Goal: Task Accomplishment & Management: Use online tool/utility

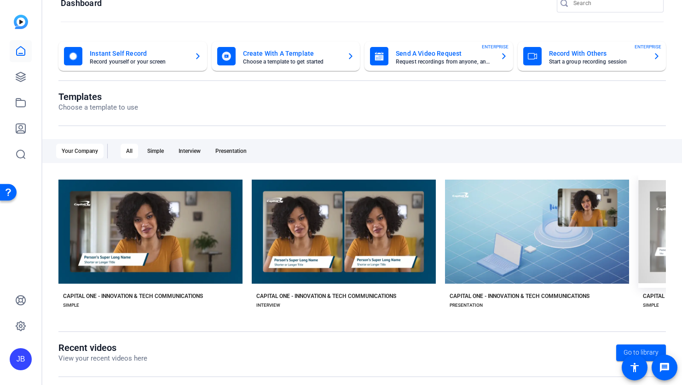
scroll to position [22, 0]
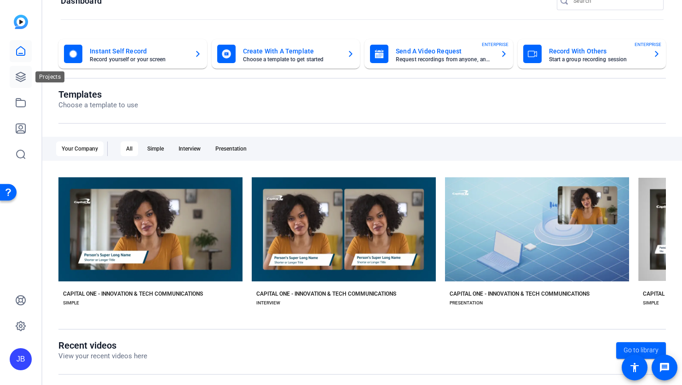
click at [20, 77] on icon at bounding box center [20, 76] width 11 height 11
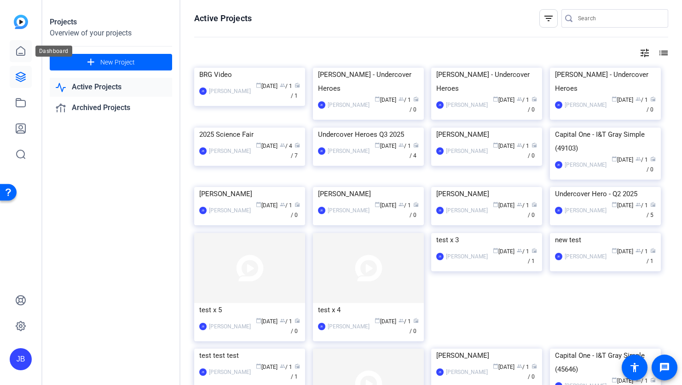
click at [25, 50] on icon at bounding box center [21, 50] width 8 height 9
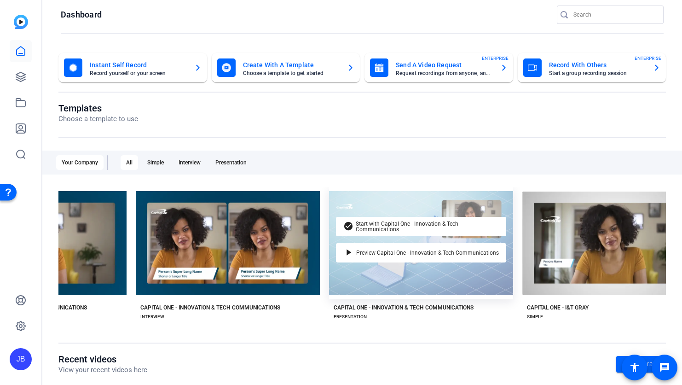
scroll to position [0, 146]
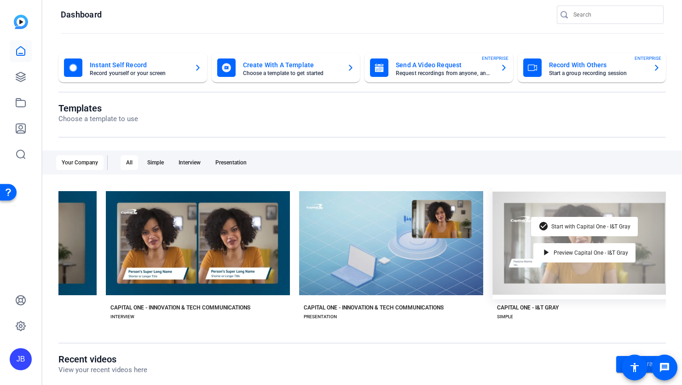
click at [549, 279] on div "check_circle Start with Capital One - I&T Gray play_arrow Preview Capital One -…" at bounding box center [585, 243] width 184 height 112
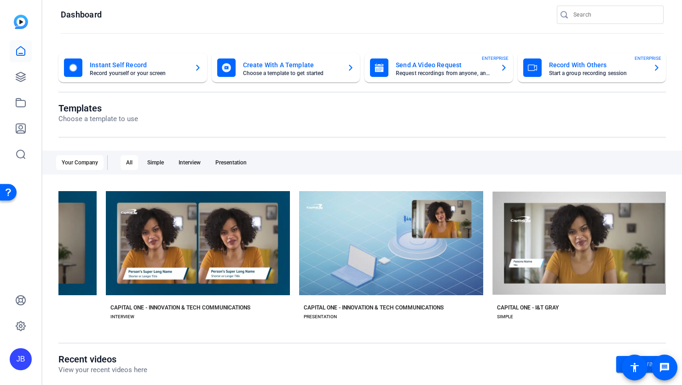
click at [542, 302] on div "check_circle Start with Capital One - I&T Gray play_arrow Preview Capital One -…" at bounding box center [585, 254] width 184 height 134
click at [542, 306] on div "CAPITAL ONE - I&T GRAY" at bounding box center [528, 307] width 62 height 7
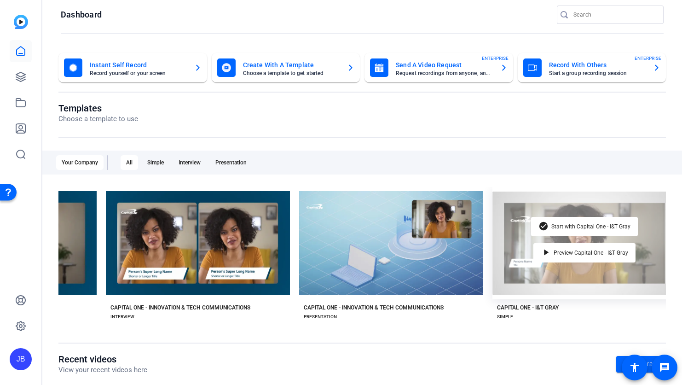
click at [545, 273] on div "check_circle Start with Capital One - I&T Gray play_arrow Preview Capital One -…" at bounding box center [585, 243] width 184 height 112
click at [592, 224] on span "Start with Capital One - I&T Gray" at bounding box center [591, 227] width 79 height 6
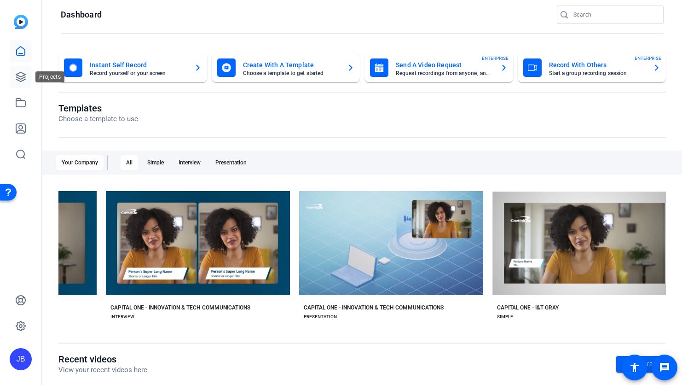
click at [24, 75] on icon at bounding box center [20, 76] width 9 height 9
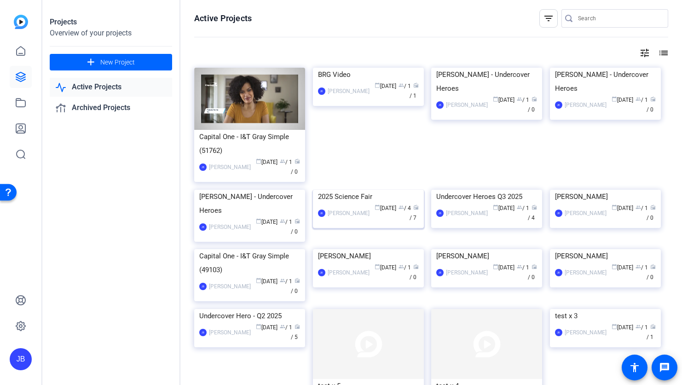
click at [363, 190] on img at bounding box center [368, 190] width 111 height 0
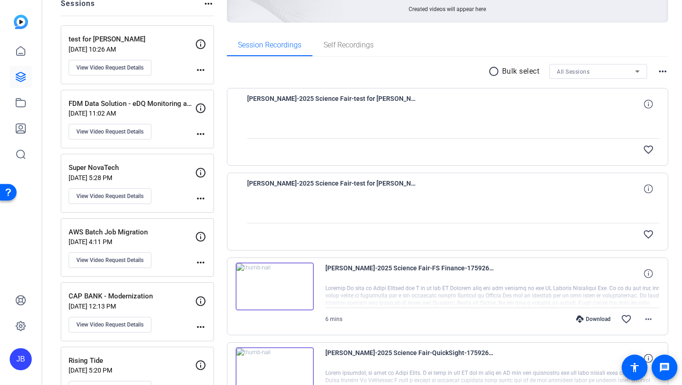
scroll to position [125, 0]
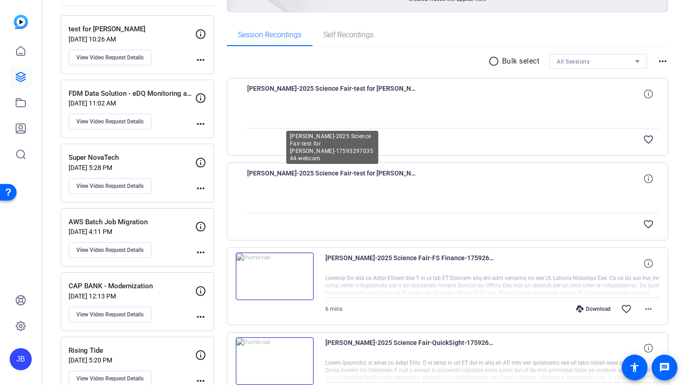
click at [404, 172] on span "Emily Carrigan-2025 Science Fair-test for emily-1759329703544-webcam" at bounding box center [332, 179] width 170 height 22
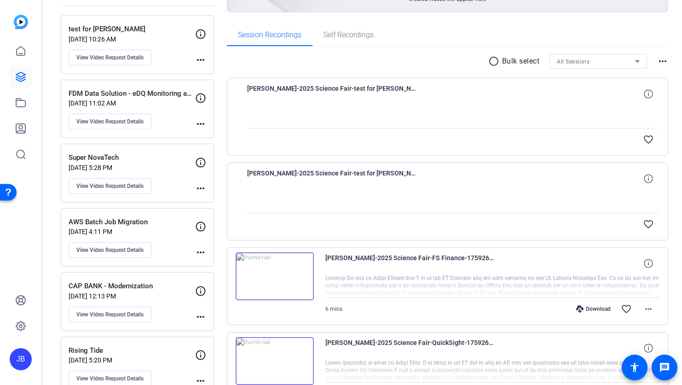
drag, startPoint x: 539, startPoint y: 125, endPoint x: 523, endPoint y: 159, distance: 37.7
click at [539, 125] on div at bounding box center [453, 116] width 413 height 23
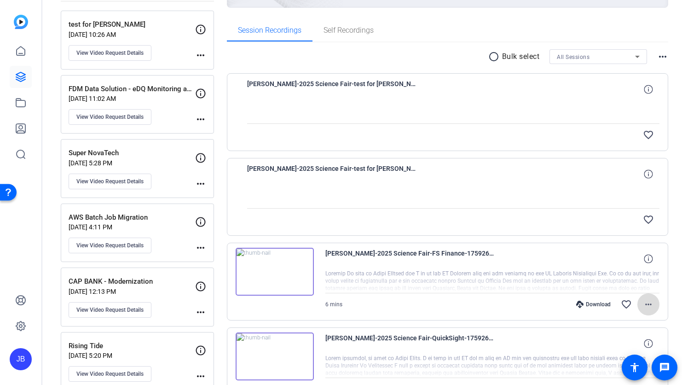
click at [648, 307] on mat-icon "more_horiz" at bounding box center [648, 304] width 11 height 11
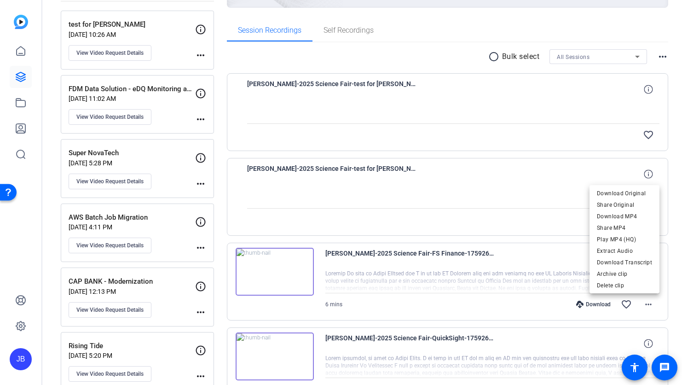
click at [552, 221] on div at bounding box center [341, 192] width 682 height 385
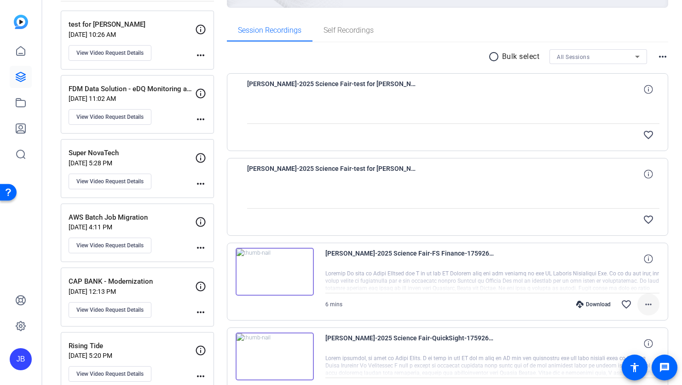
click at [650, 303] on mat-icon "more_horiz" at bounding box center [648, 304] width 11 height 11
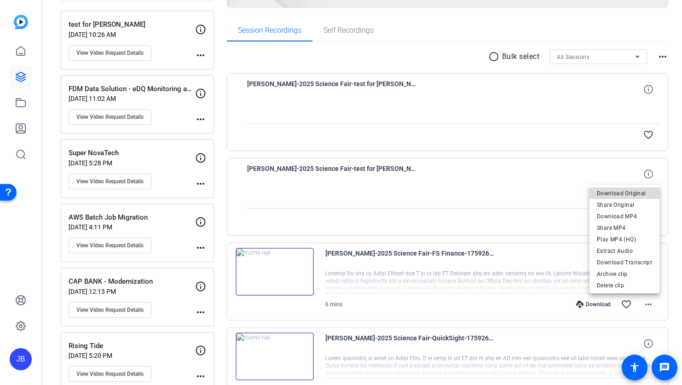
click at [630, 193] on span "Download Original" at bounding box center [624, 193] width 55 height 11
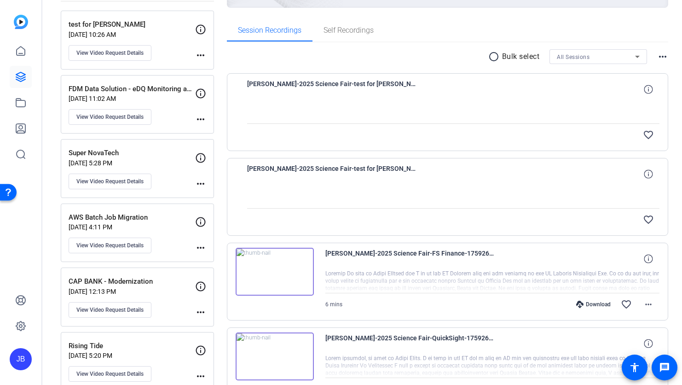
scroll to position [157, 0]
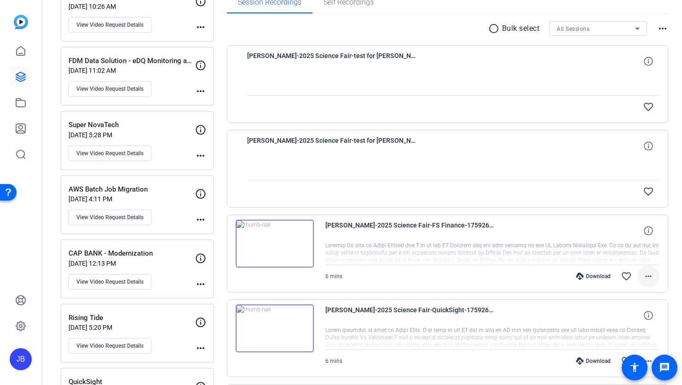
click at [651, 277] on mat-icon "more_horiz" at bounding box center [648, 276] width 11 height 11
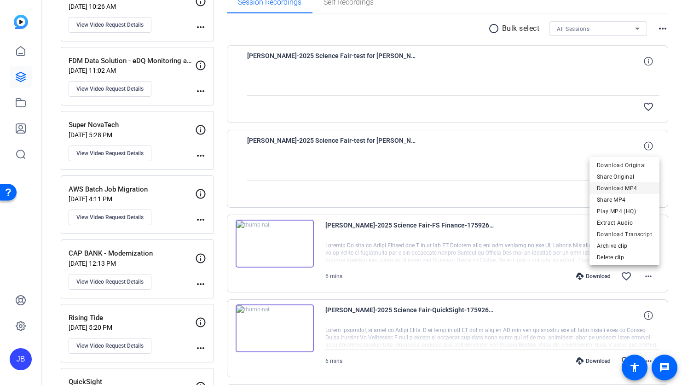
click at [624, 186] on span "Download MP4" at bounding box center [624, 188] width 55 height 11
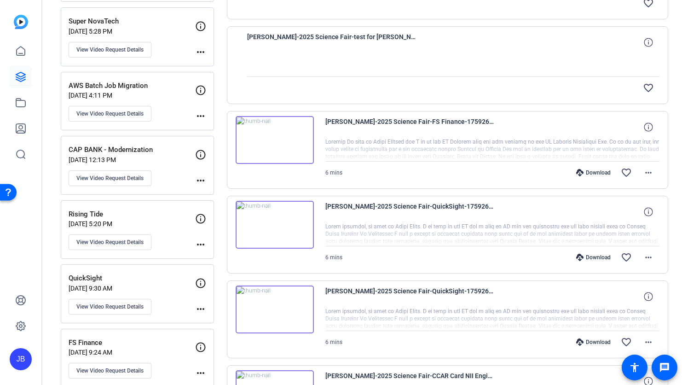
scroll to position [323, 0]
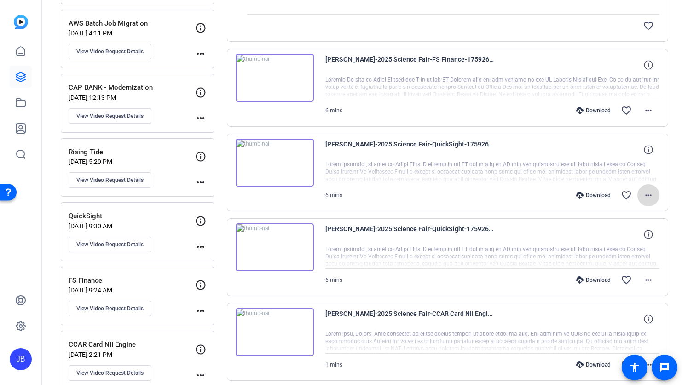
click at [647, 192] on mat-icon "more_horiz" at bounding box center [648, 195] width 11 height 11
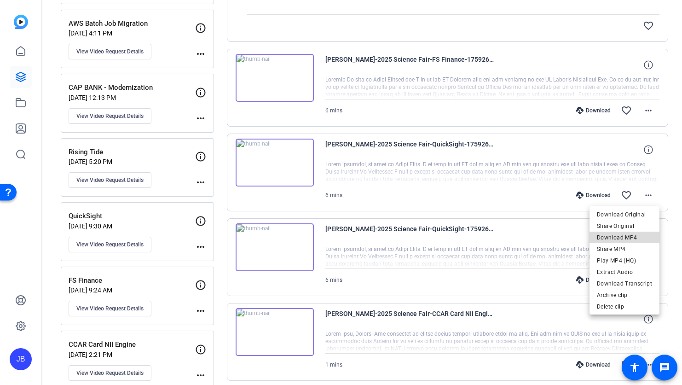
click at [634, 237] on span "Download MP4" at bounding box center [624, 237] width 55 height 11
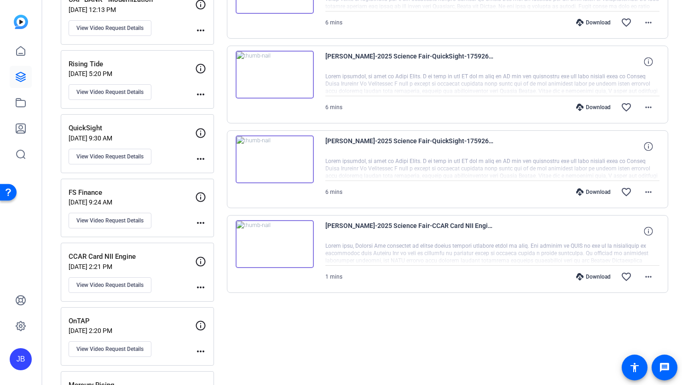
scroll to position [417, 0]
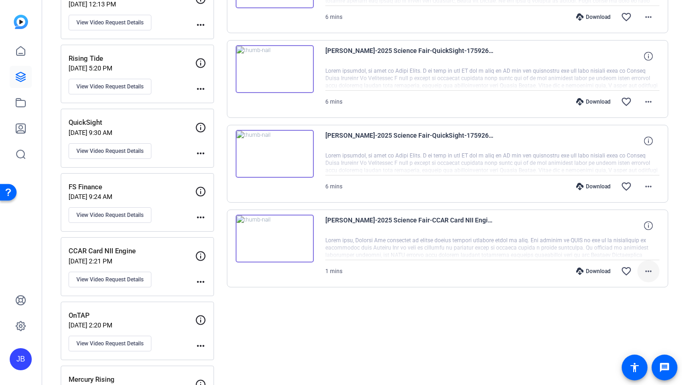
click at [649, 272] on mat-icon "more_horiz" at bounding box center [648, 271] width 11 height 11
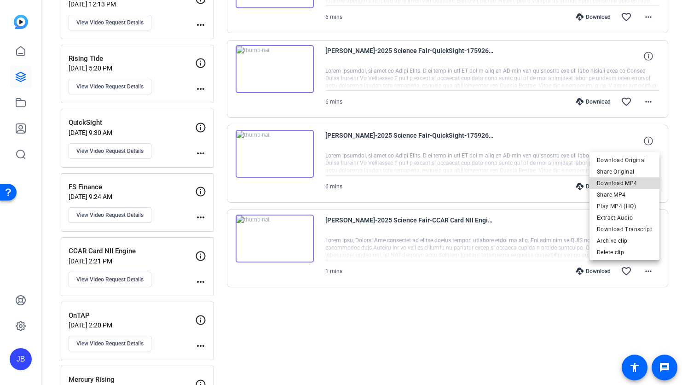
click at [633, 184] on span "Download MP4" at bounding box center [624, 183] width 55 height 11
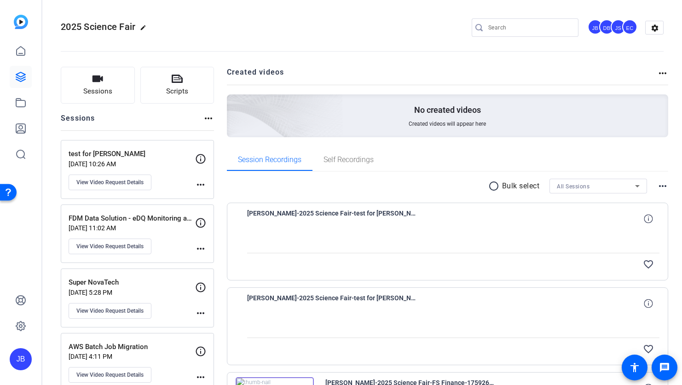
scroll to position [177, 0]
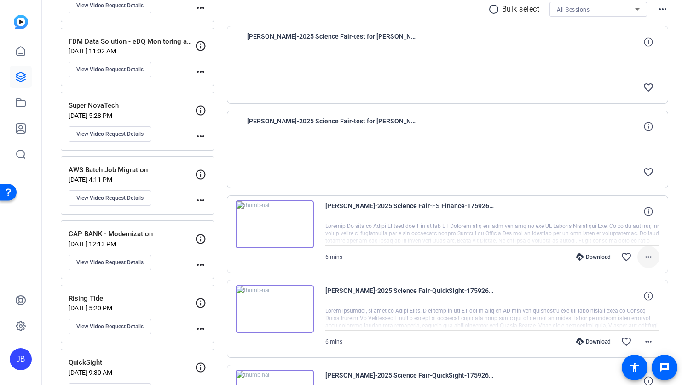
click at [642, 256] on span at bounding box center [649, 257] width 22 height 22
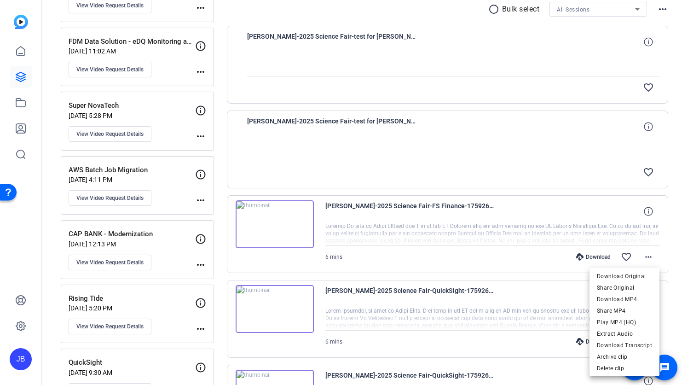
click at [29, 52] on div at bounding box center [341, 192] width 682 height 385
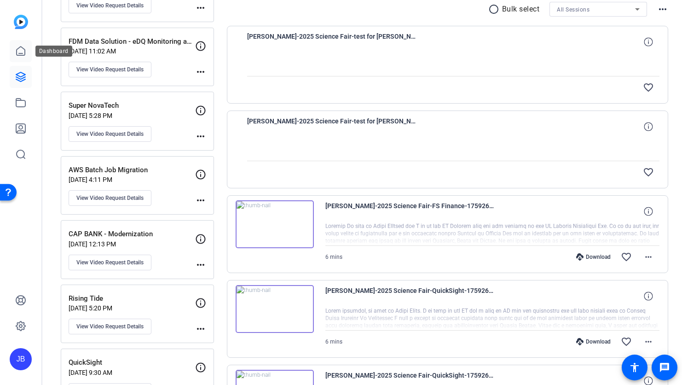
click at [23, 54] on icon at bounding box center [20, 51] width 11 height 11
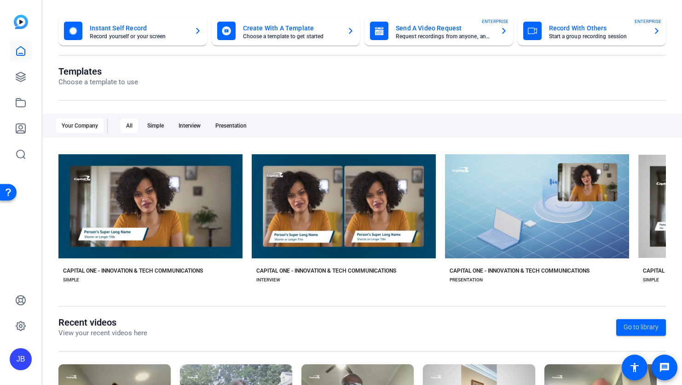
scroll to position [45, 0]
click at [151, 126] on div "Simple" at bounding box center [156, 125] width 28 height 15
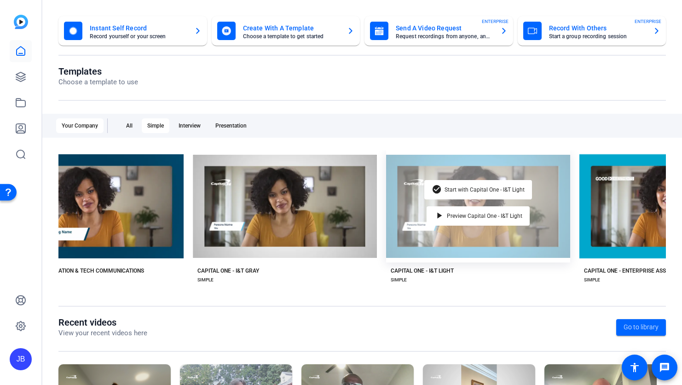
scroll to position [0, 0]
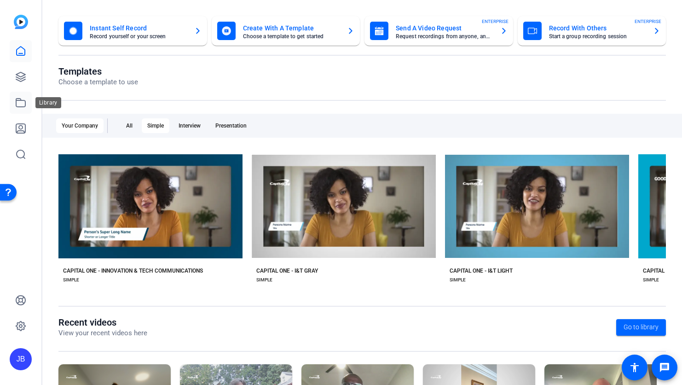
click at [19, 95] on link at bounding box center [21, 103] width 22 height 22
click at [24, 78] on icon at bounding box center [20, 76] width 11 height 11
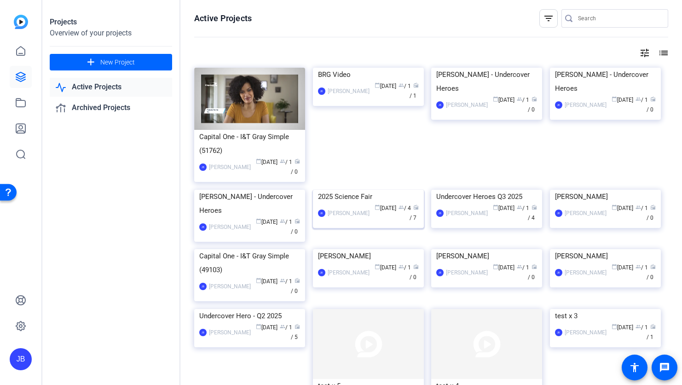
click at [389, 190] on img at bounding box center [368, 190] width 111 height 0
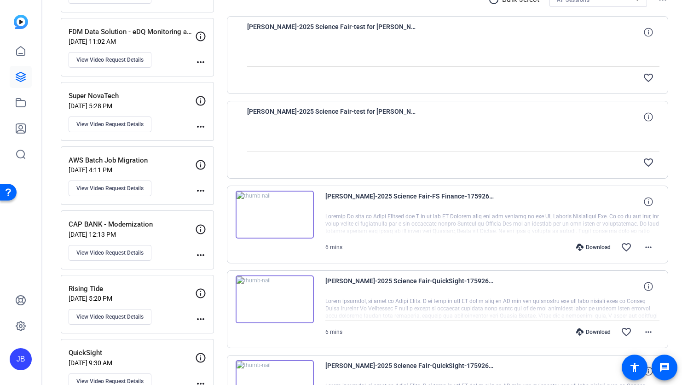
scroll to position [214, 0]
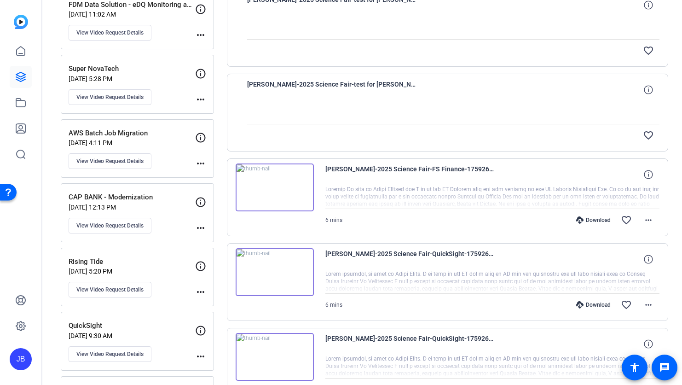
click at [307, 202] on img at bounding box center [275, 187] width 78 height 48
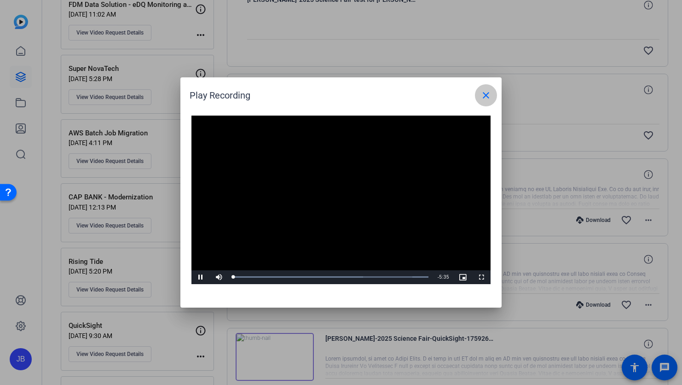
click at [488, 87] on span at bounding box center [486, 95] width 22 height 22
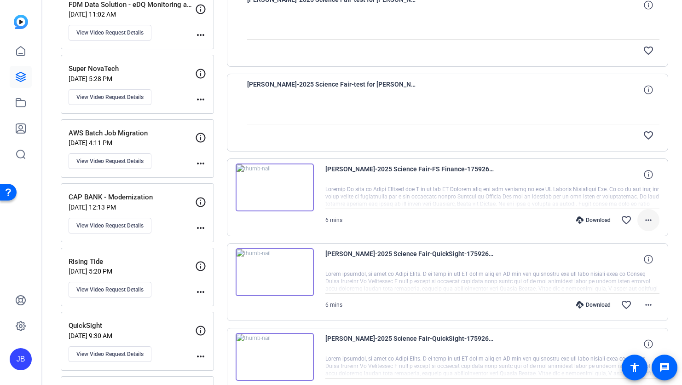
click at [646, 218] on mat-icon "more_horiz" at bounding box center [648, 220] width 11 height 11
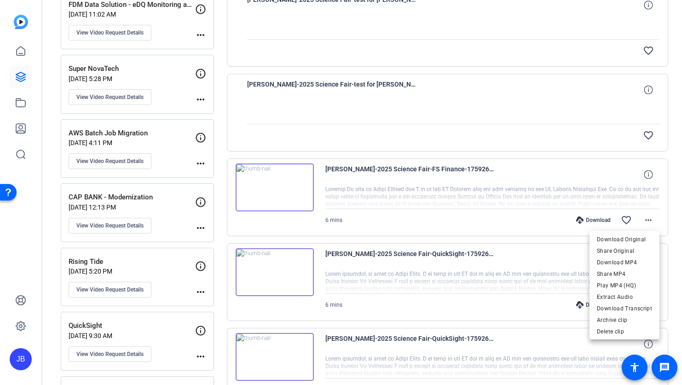
drag, startPoint x: 15, startPoint y: 41, endPoint x: 23, endPoint y: 50, distance: 12.0
click at [16, 41] on div at bounding box center [341, 192] width 682 height 385
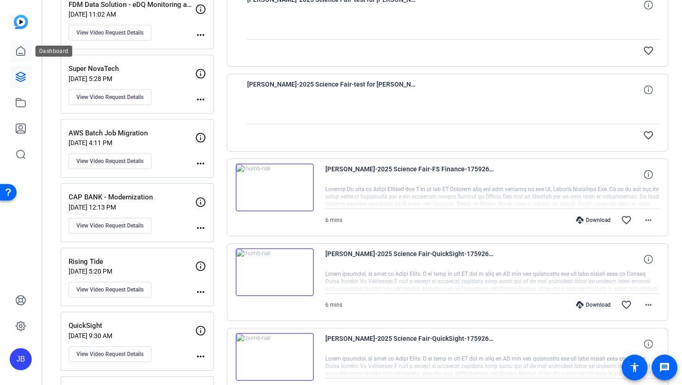
click at [22, 50] on icon at bounding box center [20, 51] width 11 height 11
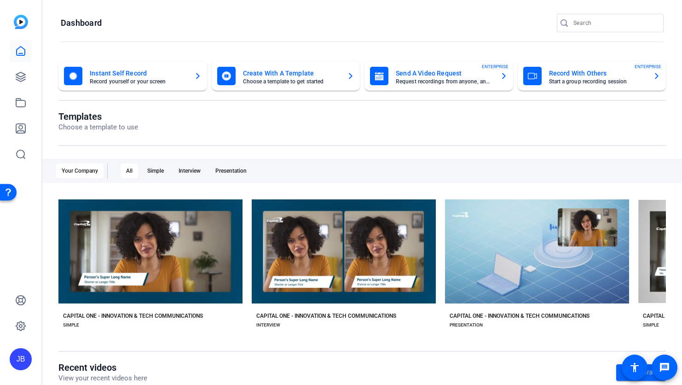
click at [285, 80] on mat-card-subtitle "Choose a template to get started" at bounding box center [291, 82] width 97 height 6
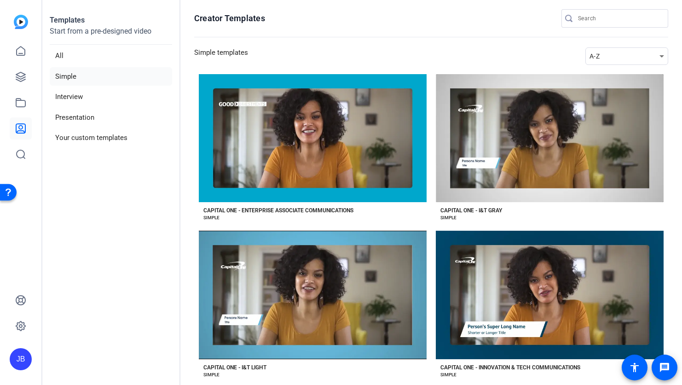
scroll to position [19, 0]
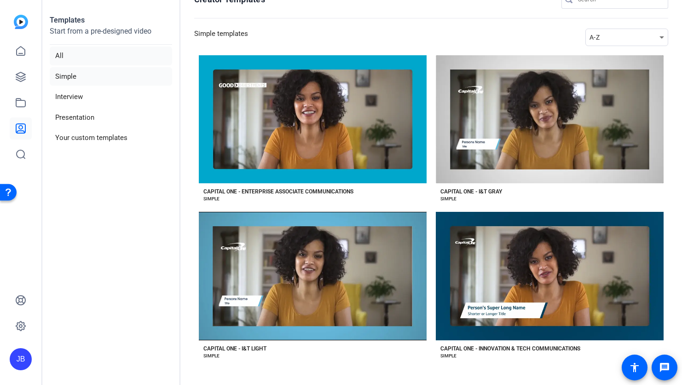
click at [75, 61] on li "All" at bounding box center [111, 55] width 122 height 19
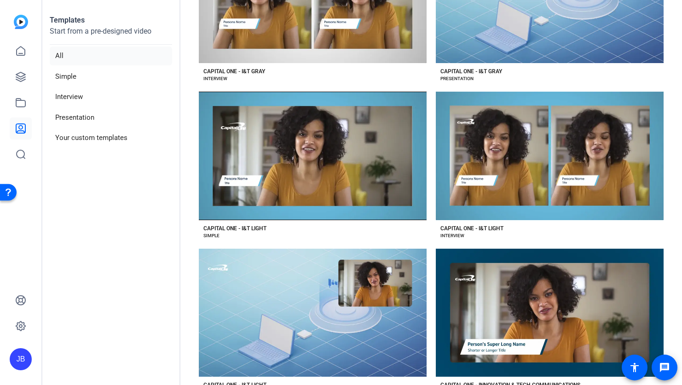
scroll to position [0, 0]
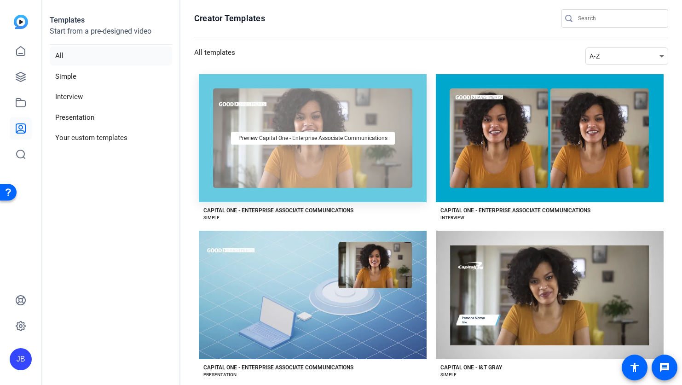
click at [319, 150] on div "Preview Capital One - Enterprise Associate Communications" at bounding box center [313, 138] width 228 height 128
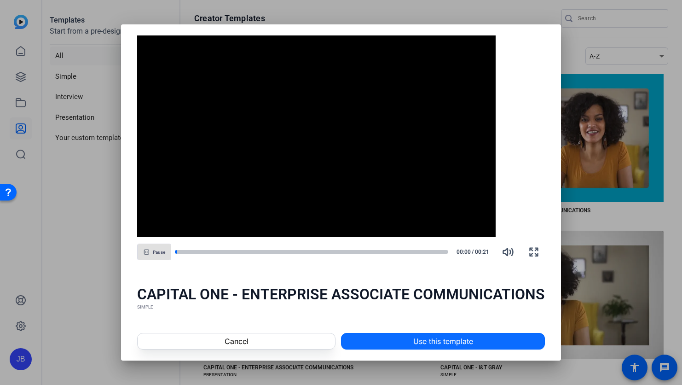
click at [413, 334] on span at bounding box center [443, 341] width 203 height 22
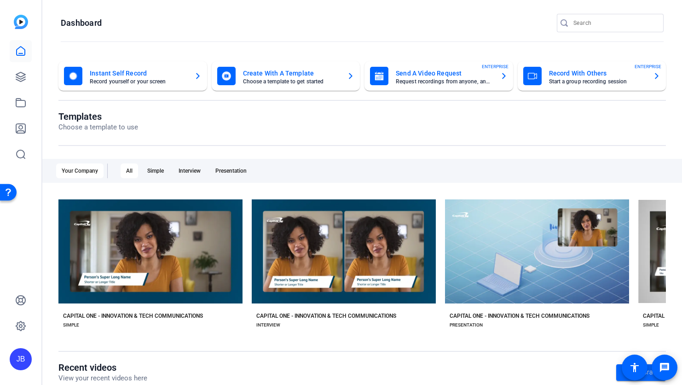
click at [290, 84] on div "Create With A Template Choose a template to get started" at bounding box center [286, 76] width 138 height 18
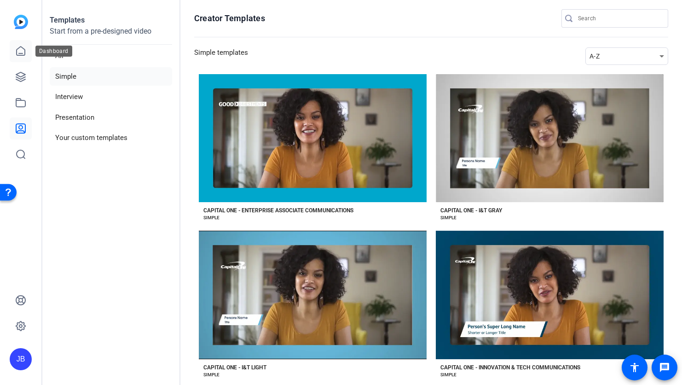
click at [19, 52] on icon at bounding box center [20, 51] width 11 height 11
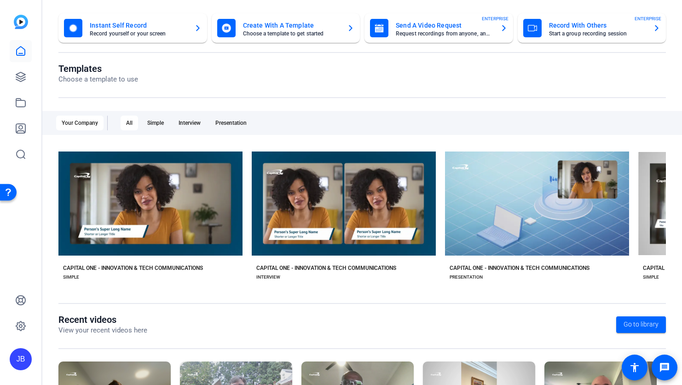
scroll to position [137, 0]
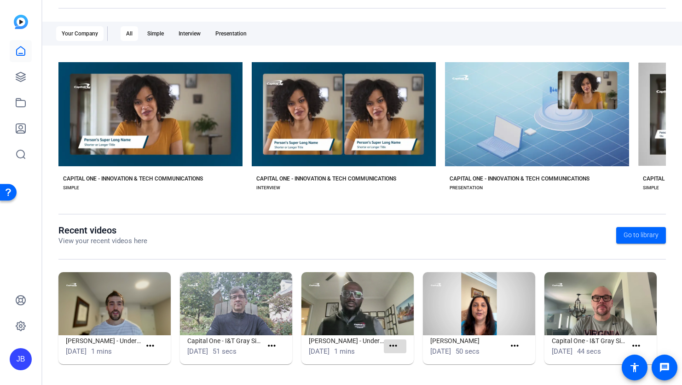
click at [400, 345] on span at bounding box center [395, 346] width 23 height 22
click at [394, 345] on mat-icon "more_horiz" at bounding box center [394, 346] width 12 height 12
click at [343, 326] on div at bounding box center [341, 192] width 682 height 385
click at [354, 327] on img at bounding box center [358, 303] width 112 height 63
click at [355, 323] on img at bounding box center [358, 303] width 112 height 63
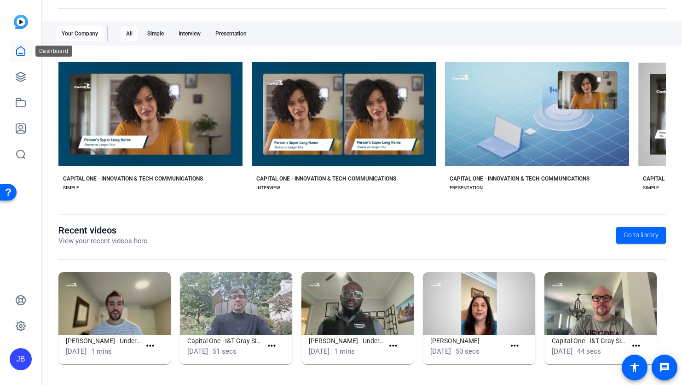
click at [22, 52] on icon at bounding box center [20, 51] width 11 height 11
click at [648, 181] on div "CAPITAL ONE - I&T GRAY" at bounding box center [674, 178] width 62 height 7
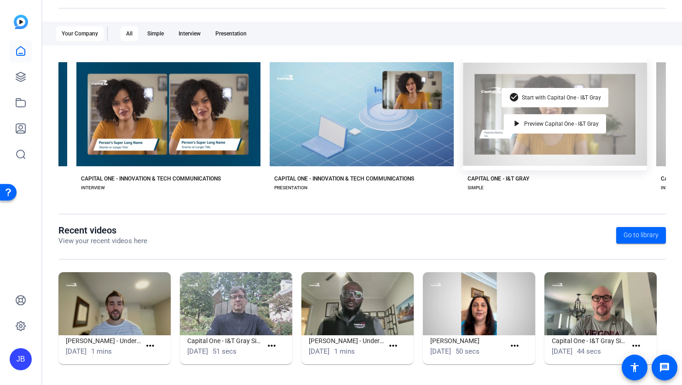
scroll to position [0, 218]
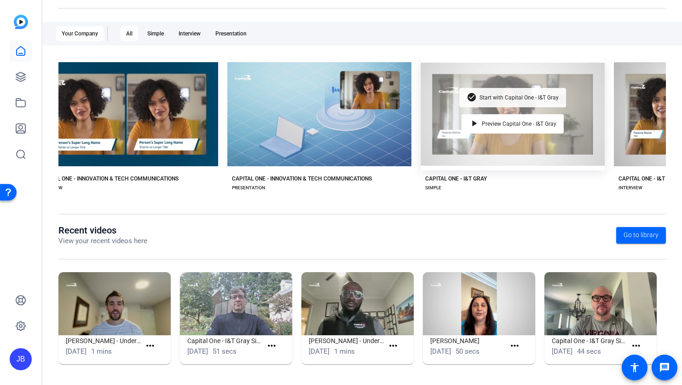
click at [499, 95] on span "Start with Capital One - I&T Gray" at bounding box center [519, 98] width 79 height 6
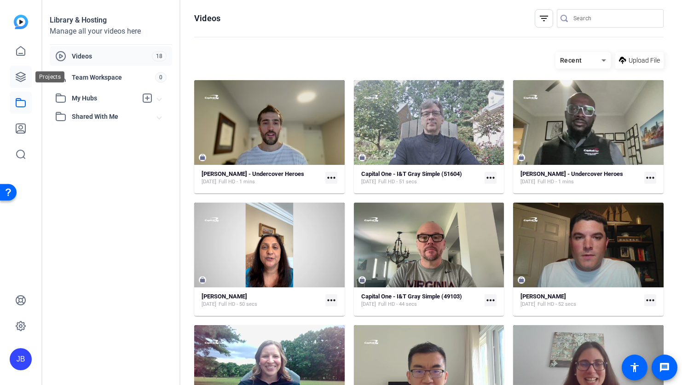
click at [16, 77] on icon at bounding box center [20, 76] width 11 height 11
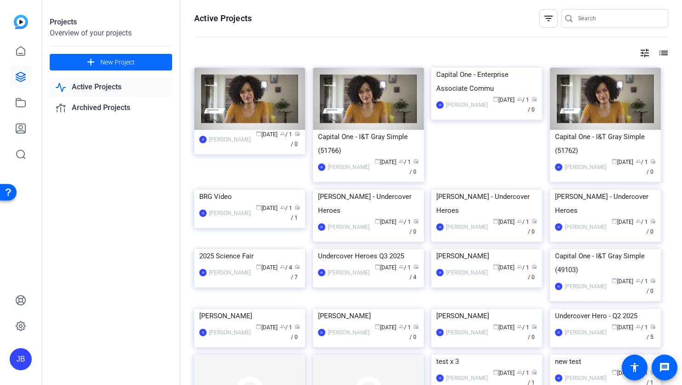
click at [83, 64] on span at bounding box center [111, 62] width 122 height 22
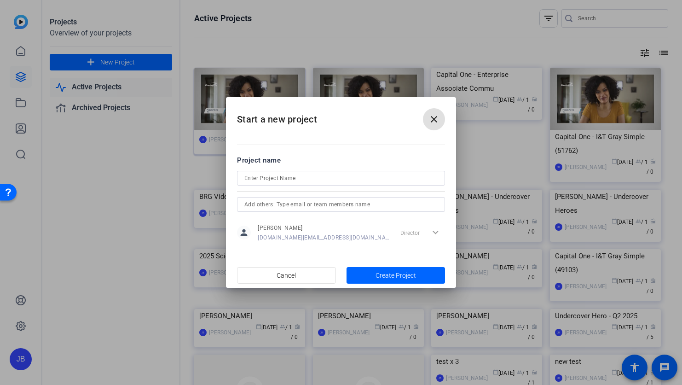
drag, startPoint x: 424, startPoint y: 118, endPoint x: 257, endPoint y: 90, distance: 169.9
click at [424, 118] on span at bounding box center [434, 119] width 22 height 22
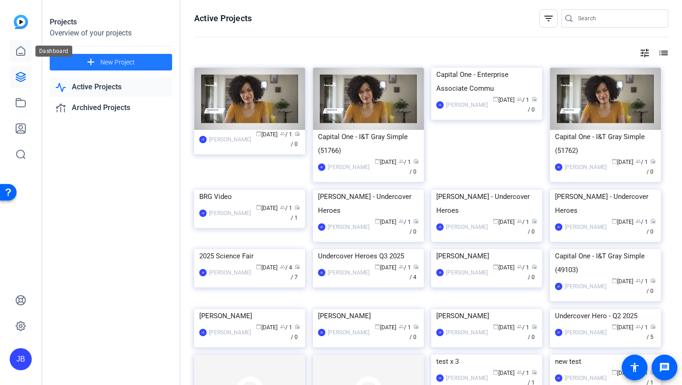
click at [14, 52] on link at bounding box center [21, 51] width 22 height 22
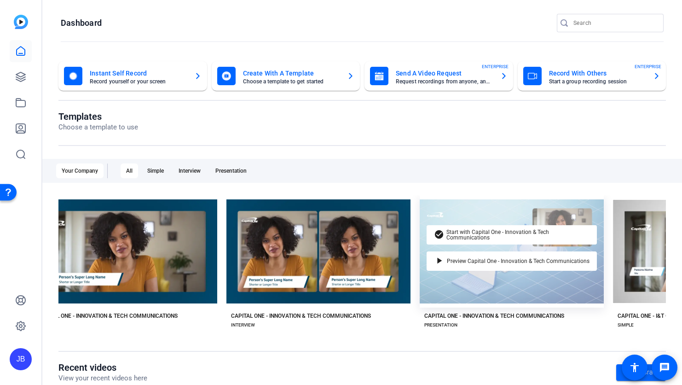
scroll to position [0, 44]
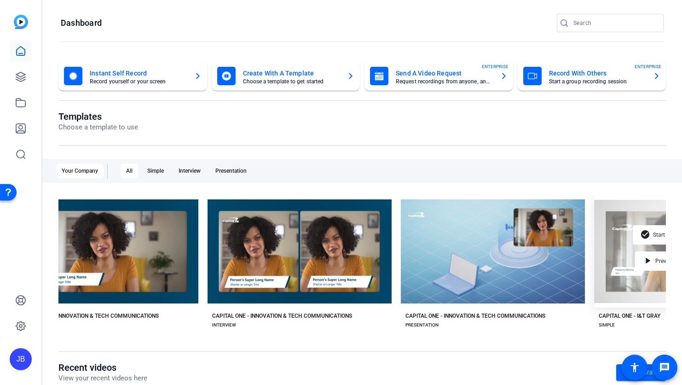
click at [613, 295] on div "check_circle Start with Capital One - I&T Gray play_arrow Preview Capital One -…" at bounding box center [686, 251] width 184 height 112
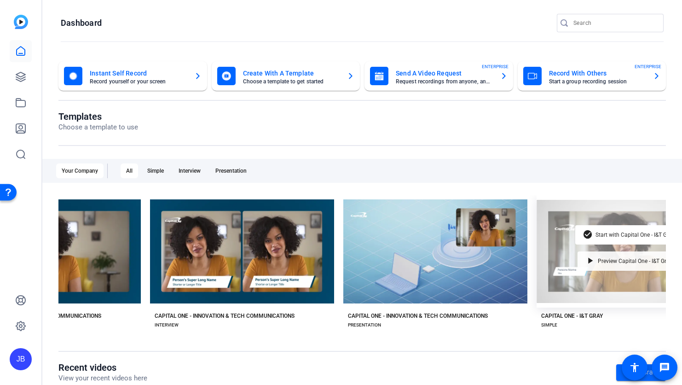
scroll to position [0, 103]
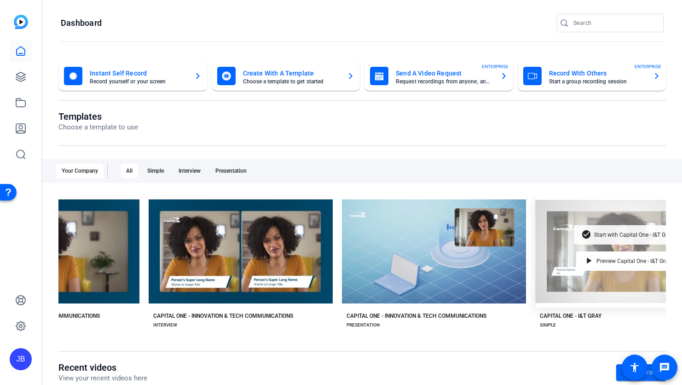
click at [622, 238] on span "Start with Capital One - I&T Gray" at bounding box center [633, 235] width 79 height 6
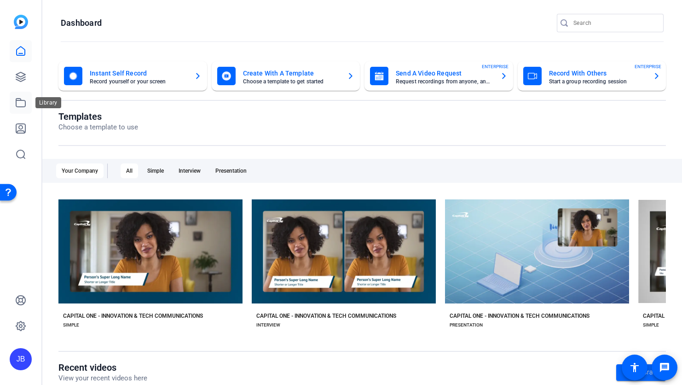
click at [21, 97] on icon at bounding box center [20, 102] width 11 height 11
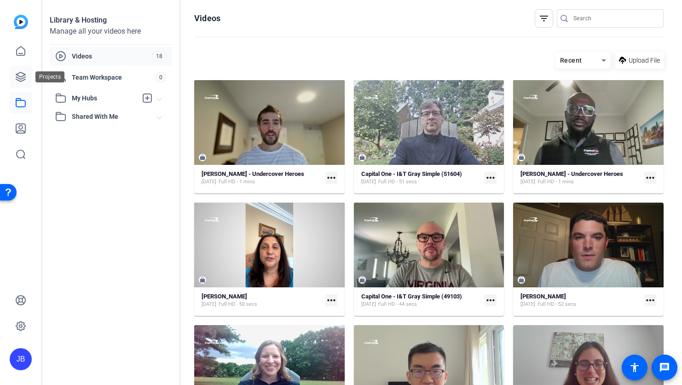
click at [20, 77] on icon at bounding box center [20, 76] width 11 height 11
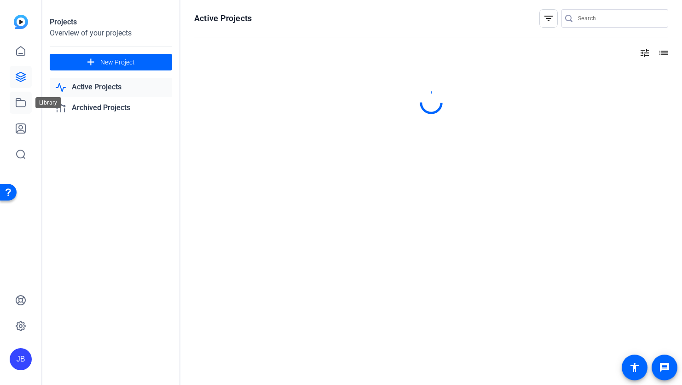
click at [20, 94] on link at bounding box center [21, 103] width 22 height 22
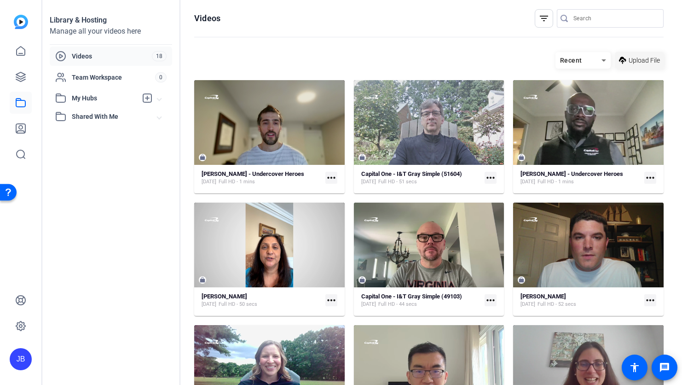
click at [632, 62] on span "Upload File" at bounding box center [644, 61] width 31 height 10
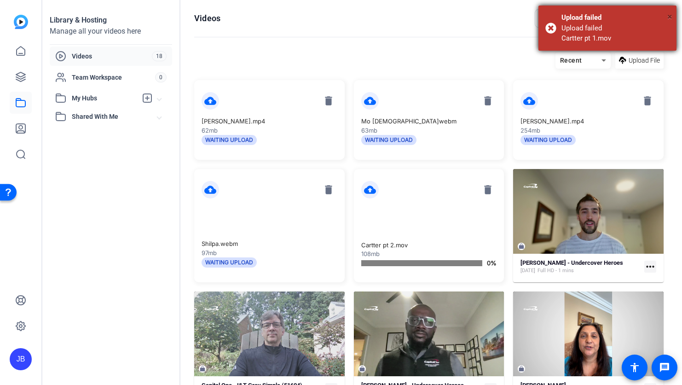
click at [671, 17] on span "×" at bounding box center [670, 16] width 5 height 11
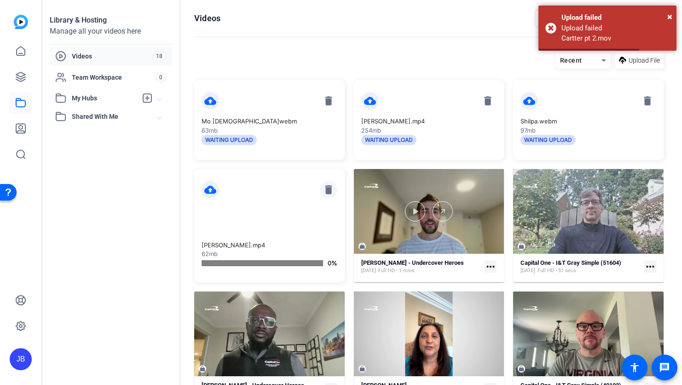
click at [331, 191] on mat-icon "delete" at bounding box center [328, 189] width 17 height 17
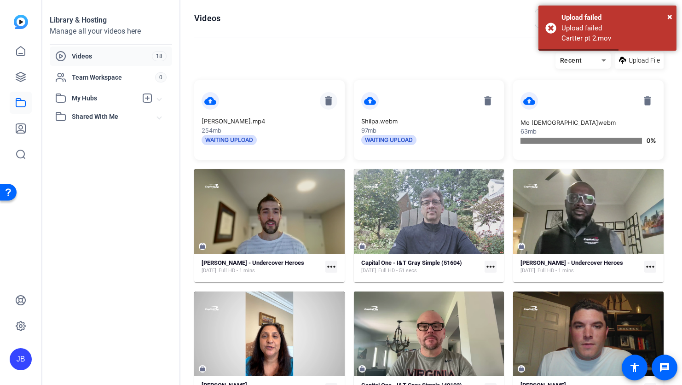
click at [331, 100] on mat-icon "delete" at bounding box center [328, 100] width 17 height 17
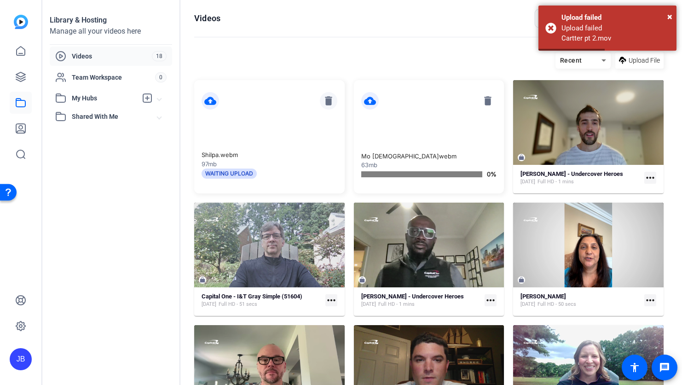
click at [331, 101] on mat-icon "delete" at bounding box center [328, 100] width 17 height 17
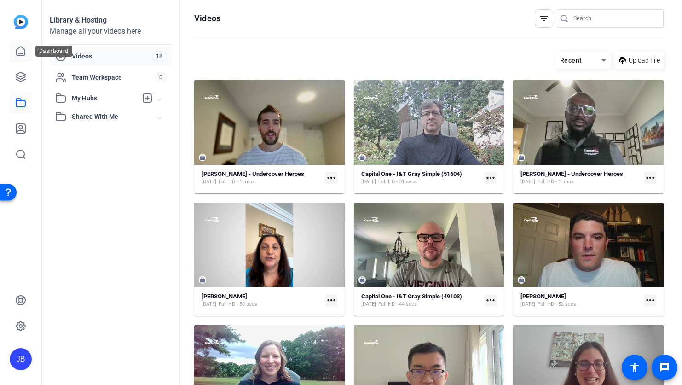
click at [27, 52] on link at bounding box center [21, 51] width 22 height 22
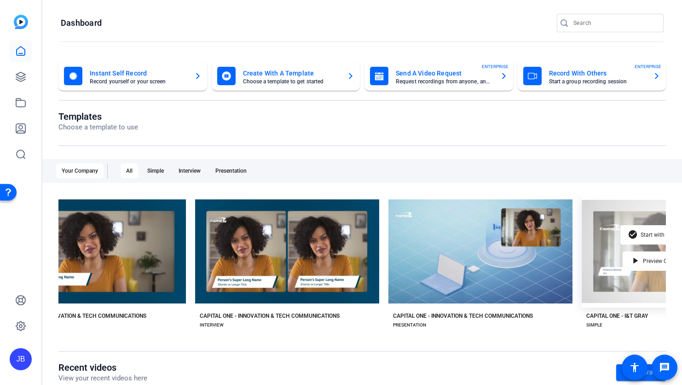
scroll to position [0, 78]
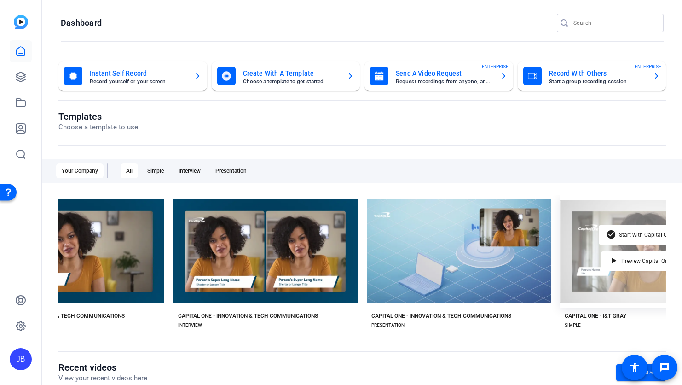
click at [592, 254] on div "check_circle Start with Capital One - I&T Gray play_arrow Preview Capital One -…" at bounding box center [652, 251] width 184 height 112
click at [615, 242] on div "check_circle Start with Capital One - I&T Gray" at bounding box center [652, 234] width 107 height 19
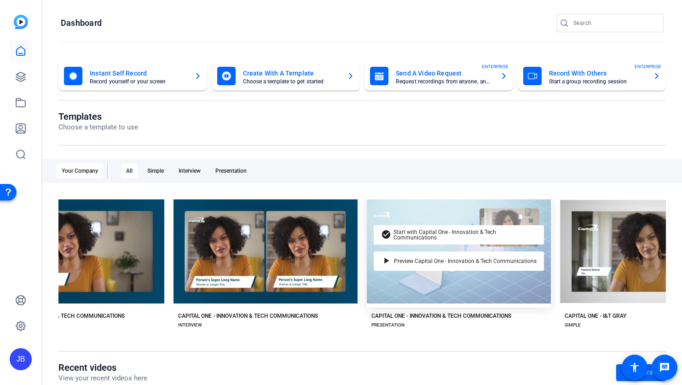
scroll to position [0, 79]
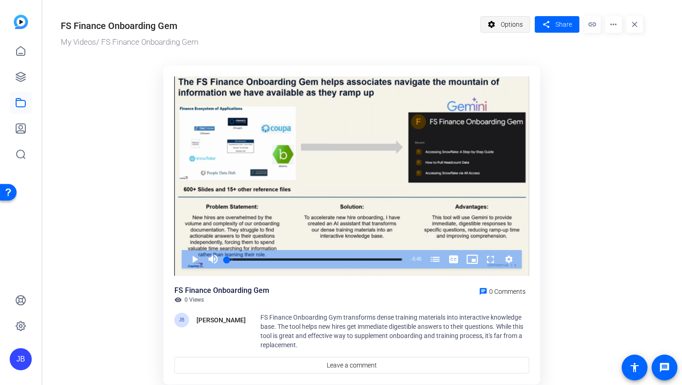
click at [513, 20] on span "Options" at bounding box center [512, 24] width 22 height 17
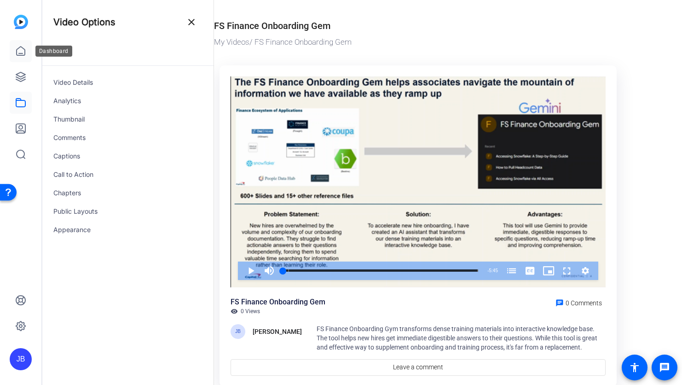
click at [15, 49] on icon at bounding box center [20, 51] width 11 height 11
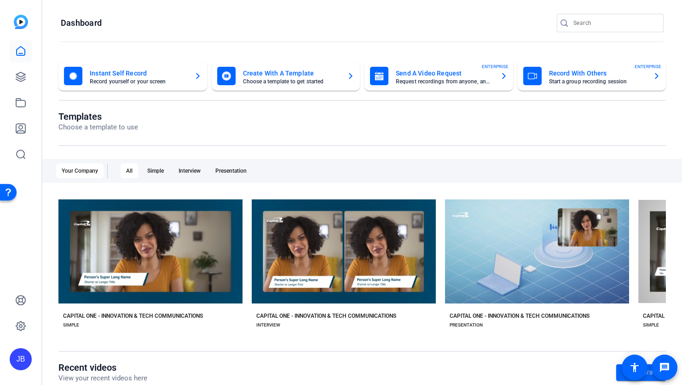
click at [27, 88] on div at bounding box center [21, 102] width 22 height 125
click at [23, 80] on icon at bounding box center [20, 76] width 9 height 9
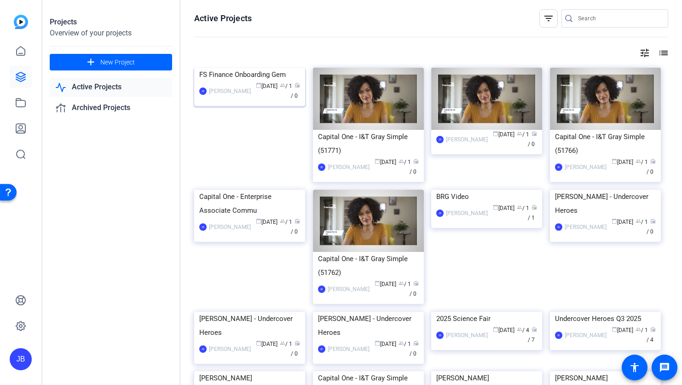
click at [237, 101] on div "[PERSON_NAME] [PERSON_NAME] calendar_today [DATE] group / 1 radio / 0" at bounding box center [249, 90] width 101 height 19
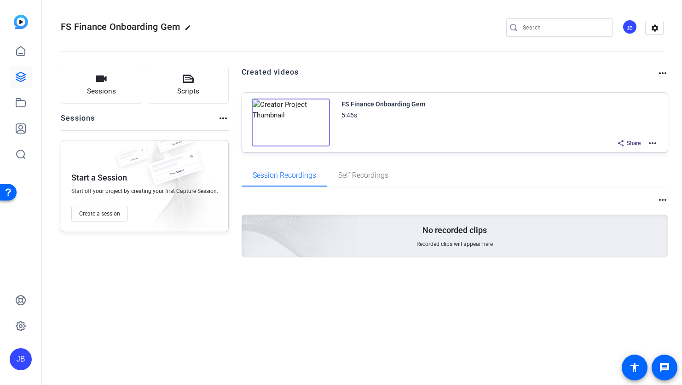
click at [652, 144] on mat-icon "more_horiz" at bounding box center [652, 143] width 11 height 11
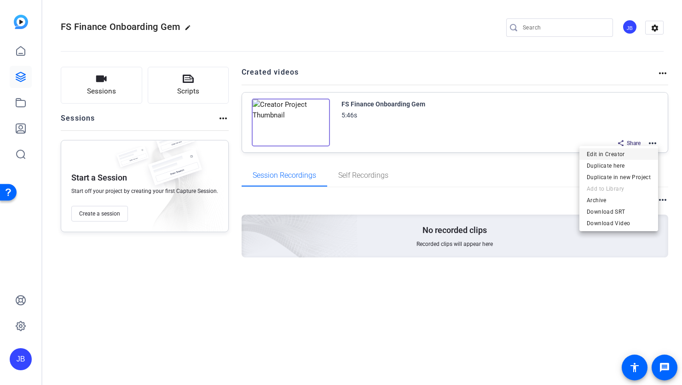
click at [596, 151] on span "Edit in Creator" at bounding box center [619, 154] width 64 height 11
